Goal: Leave review/rating

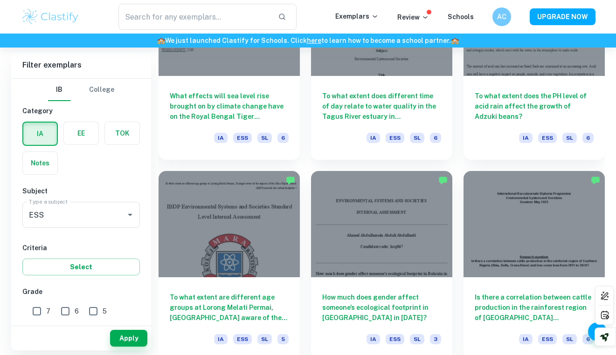
scroll to position [1595, 0]
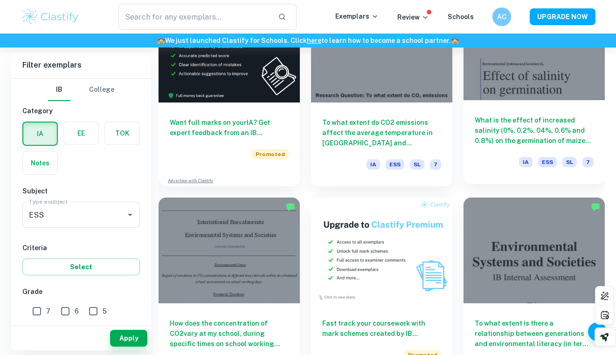
click at [548, 134] on h6 "What is the effect of increased salinity (0%, 0.2%, 04%, 0.6% and 0.8%) on the …" at bounding box center [533, 130] width 119 height 31
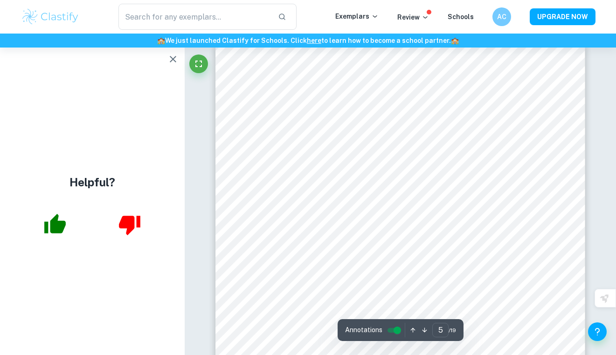
scroll to position [2086, 0]
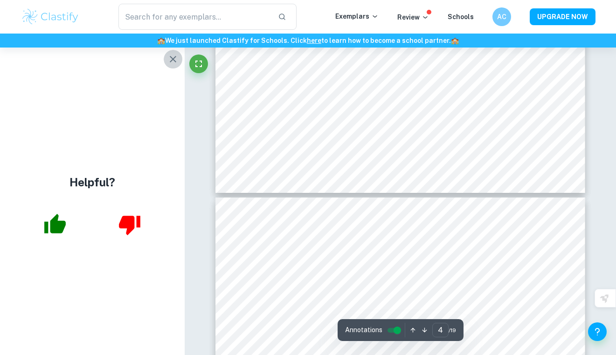
click at [174, 58] on icon "button" at bounding box center [172, 59] width 11 height 11
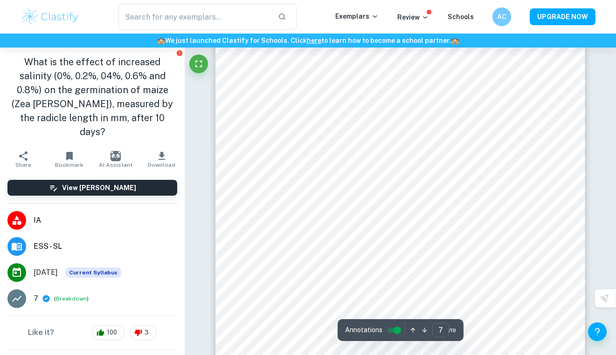
scroll to position [3419, 0]
type input "6"
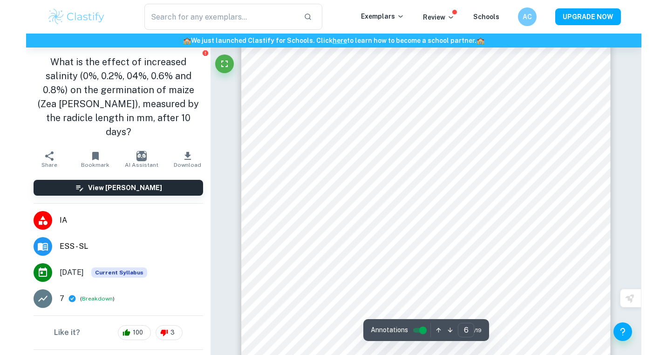
scroll to position [2928, 0]
